Goal: Use online tool/utility: Utilize a website feature to perform a specific function

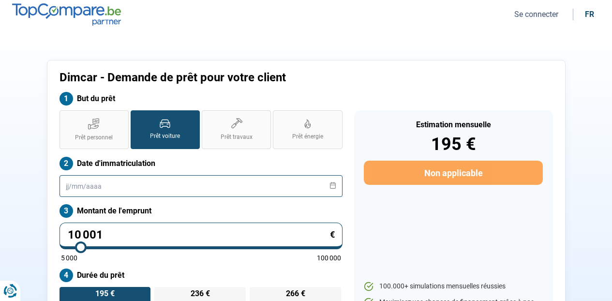
scroll to position [6, 0]
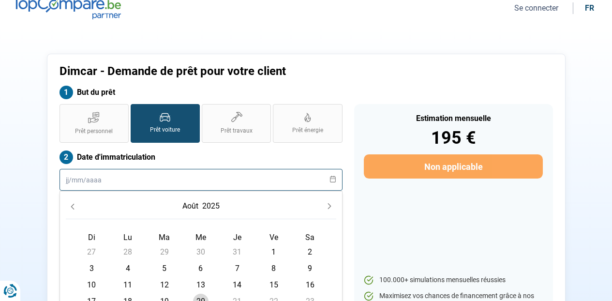
click at [107, 182] on input "text" at bounding box center [201, 180] width 283 height 22
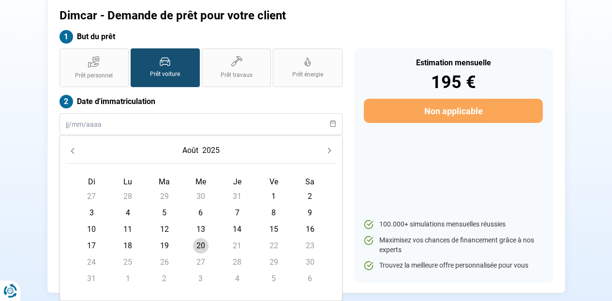
click at [201, 243] on span "20" at bounding box center [200, 245] width 15 height 15
type input "[DATE]"
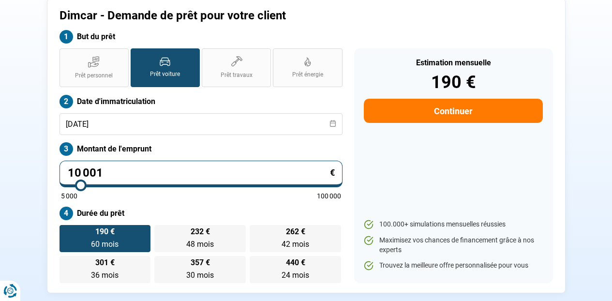
type input "9 250"
type input "9250"
type input "9 000"
type input "9000"
type input "8 750"
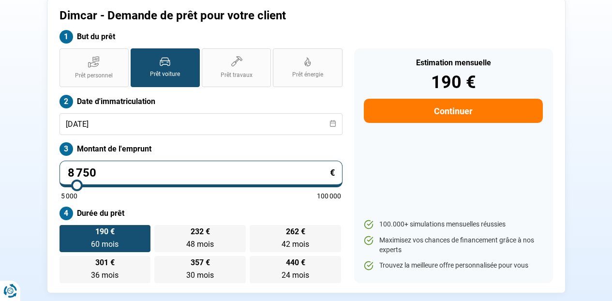
type input "8750"
click at [77, 184] on input "range" at bounding box center [201, 185] width 280 height 2
radio input "true"
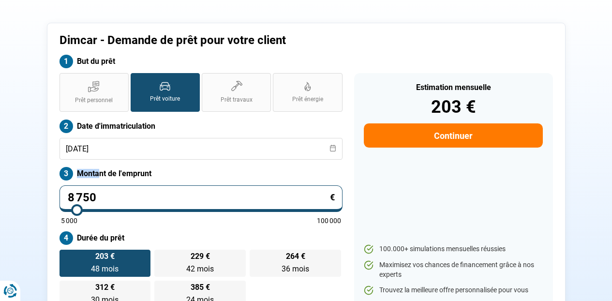
drag, startPoint x: 98, startPoint y: 173, endPoint x: 46, endPoint y: 168, distance: 51.5
click at [47, 168] on div "Dimcar - Demande de prêt pour votre client But du prêt Prêt personnel Prêt voit…" at bounding box center [306, 170] width 519 height 295
drag, startPoint x: 94, startPoint y: 194, endPoint x: 62, endPoint y: 188, distance: 33.0
click at [62, 188] on input "8 750" at bounding box center [201, 198] width 283 height 27
type input "5"
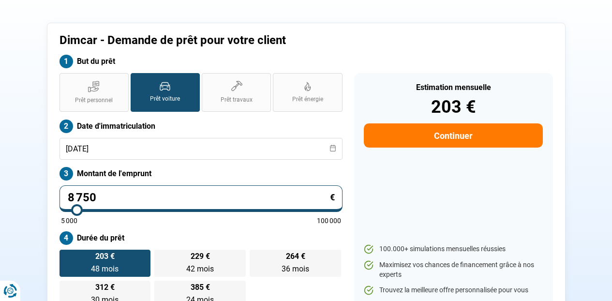
type input "5000"
type input "55"
type input "5000"
type input "559"
type input "5000"
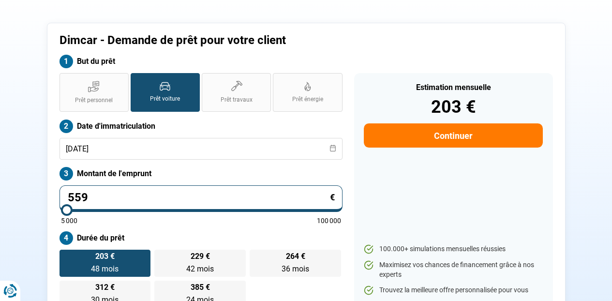
type input "5 599"
type input "5500"
radio input "true"
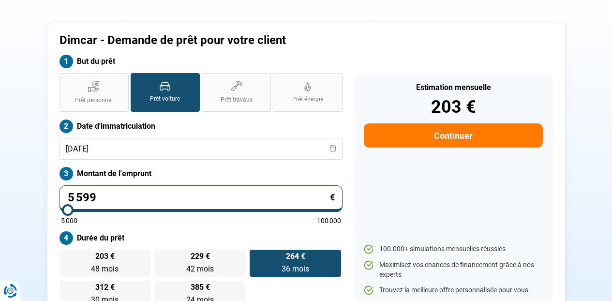
click at [148, 218] on div "5 000 100 000" at bounding box center [201, 220] width 280 height 7
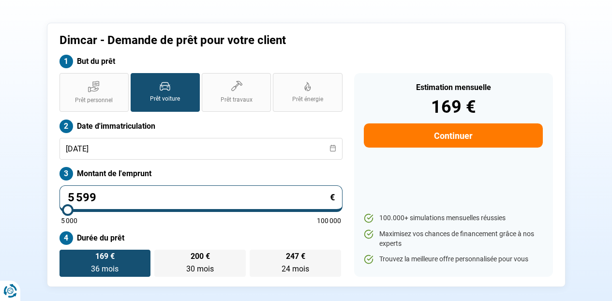
scroll to position [6, 0]
